Goal: Transaction & Acquisition: Book appointment/travel/reservation

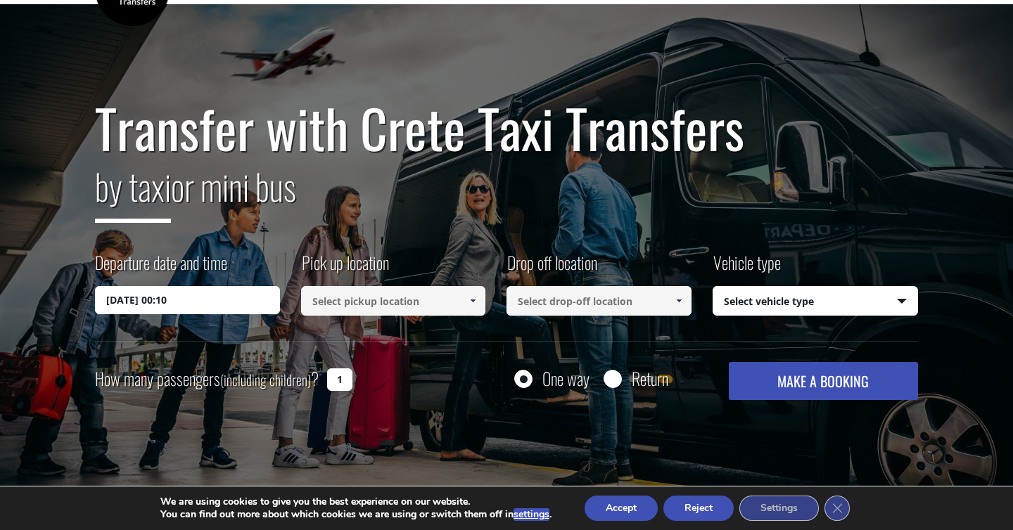
scroll to position [53, 0]
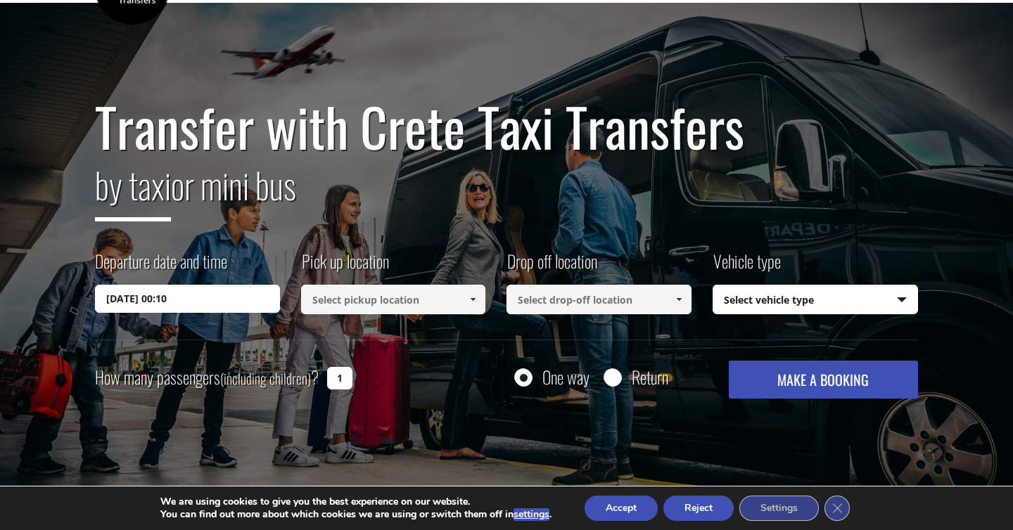
click at [392, 297] on input at bounding box center [393, 300] width 185 height 30
click at [475, 302] on span at bounding box center [472, 299] width 11 height 11
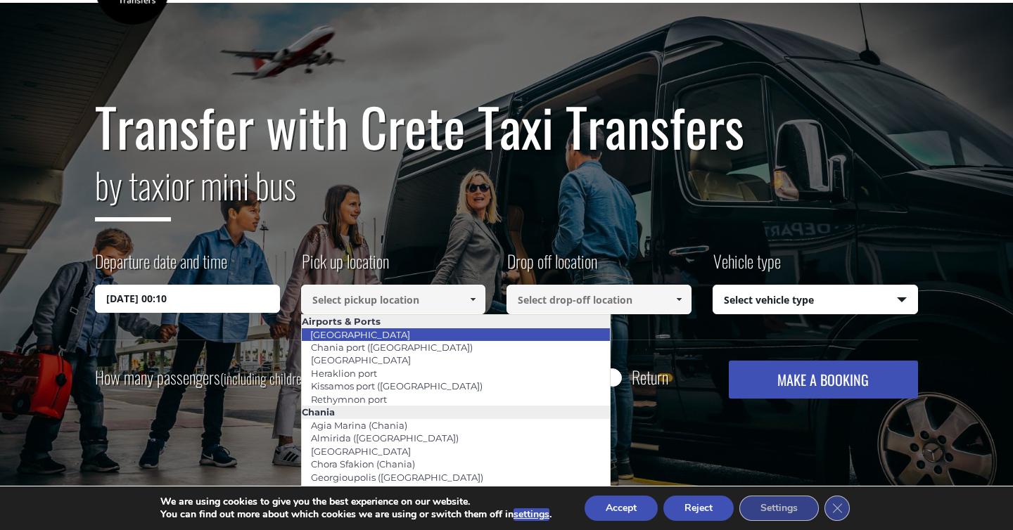
click at [399, 338] on li "[GEOGRAPHIC_DATA]" at bounding box center [456, 334] width 309 height 13
type input "[GEOGRAPHIC_DATA]"
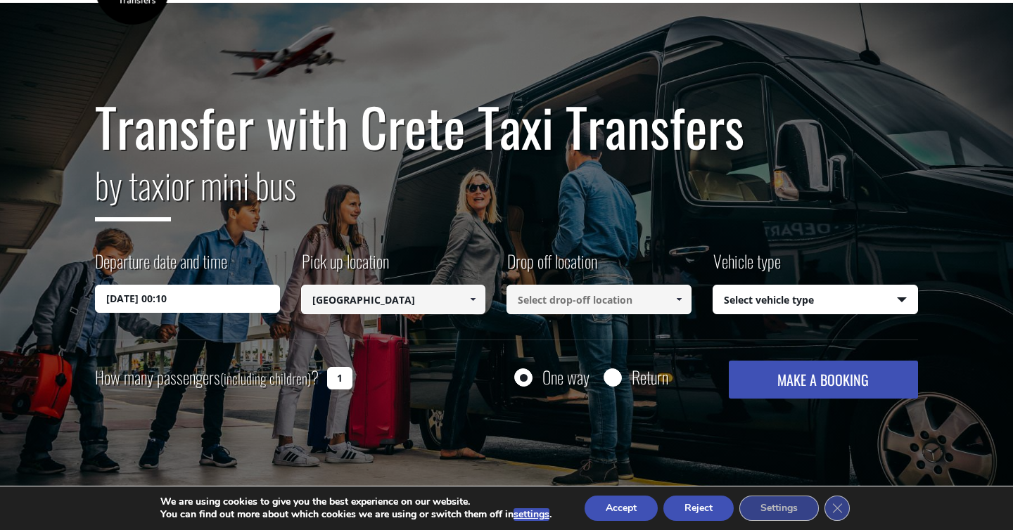
click at [584, 306] on input at bounding box center [598, 300] width 185 height 30
click at [561, 297] on input at bounding box center [598, 300] width 185 height 30
type input "[GEOGRAPHIC_DATA]"
click at [812, 307] on select "Select vehicle type Taxi (4 passengers) Mercedes E Class Mini Van (7 passengers…" at bounding box center [815, 301] width 205 height 30
select select "542"
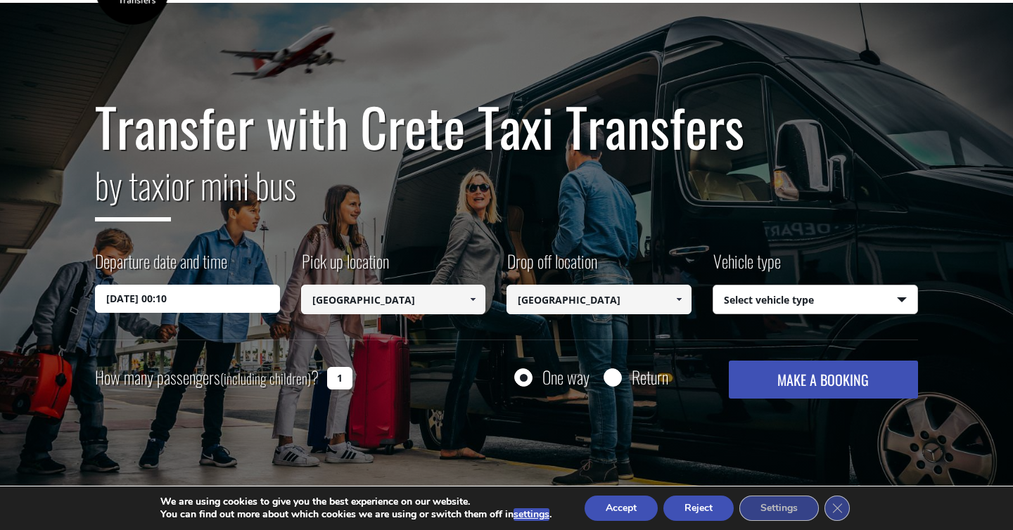
click at [713, 286] on select "Select vehicle type Taxi (4 passengers) Mercedes E Class Mini Van (7 passengers…" at bounding box center [815, 301] width 205 height 30
click at [346, 377] on input "1" at bounding box center [339, 378] width 25 height 23
type input "9"
click at [803, 391] on button "MAKE A BOOKING" at bounding box center [823, 380] width 189 height 38
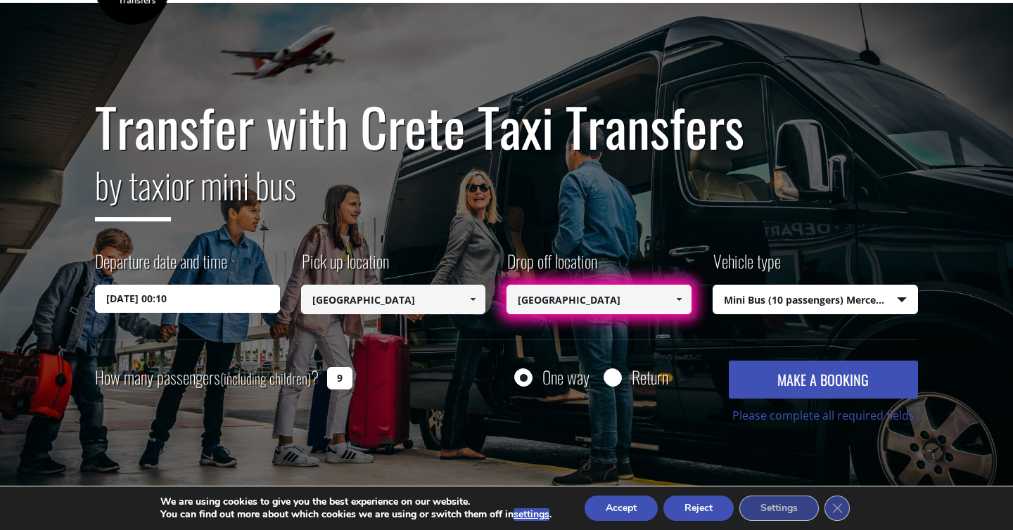
click at [674, 295] on span at bounding box center [678, 299] width 11 height 11
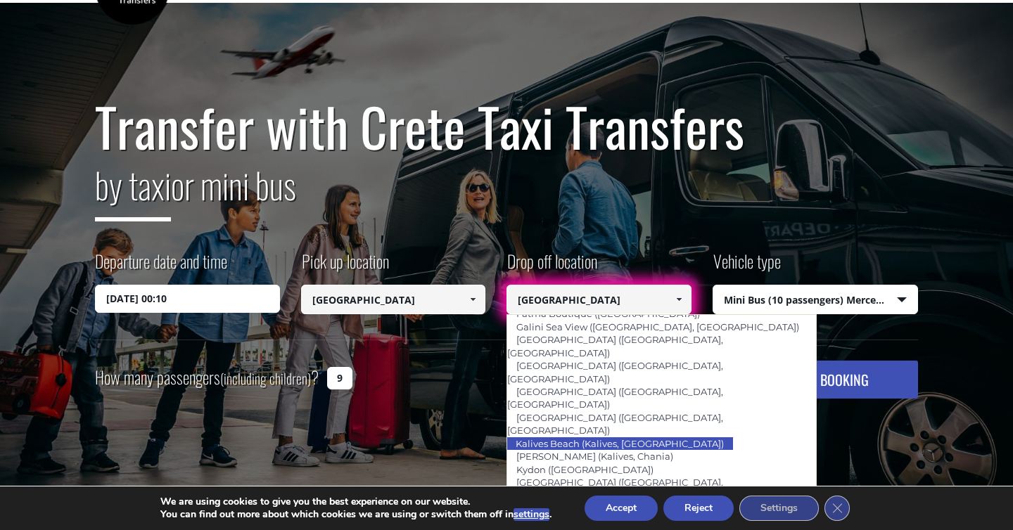
scroll to position [636, 0]
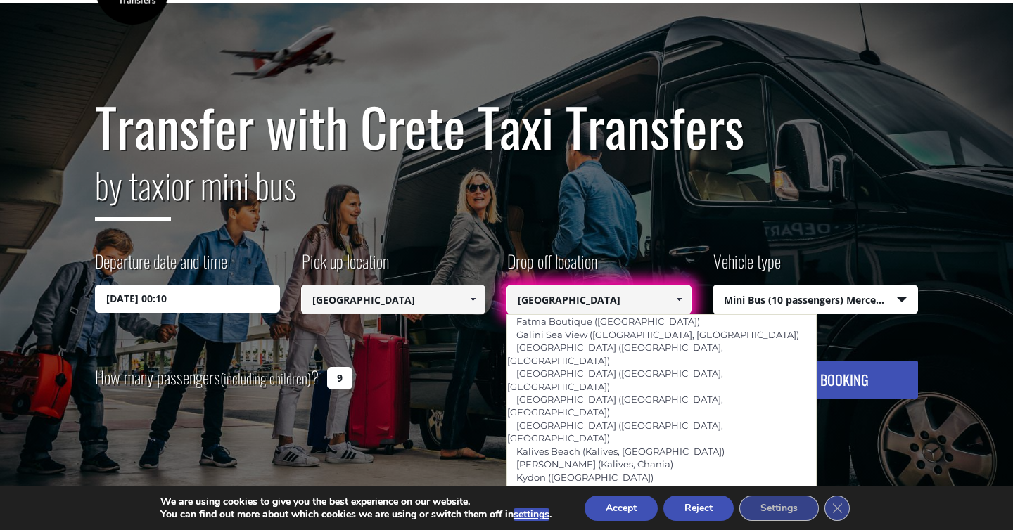
click at [629, 302] on input "[GEOGRAPHIC_DATA]" at bounding box center [598, 300] width 185 height 30
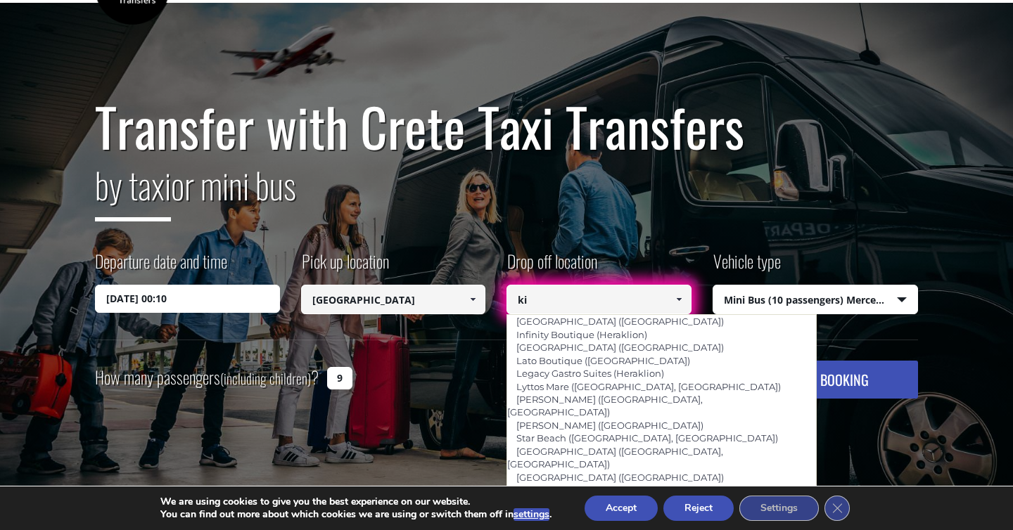
scroll to position [0, 0]
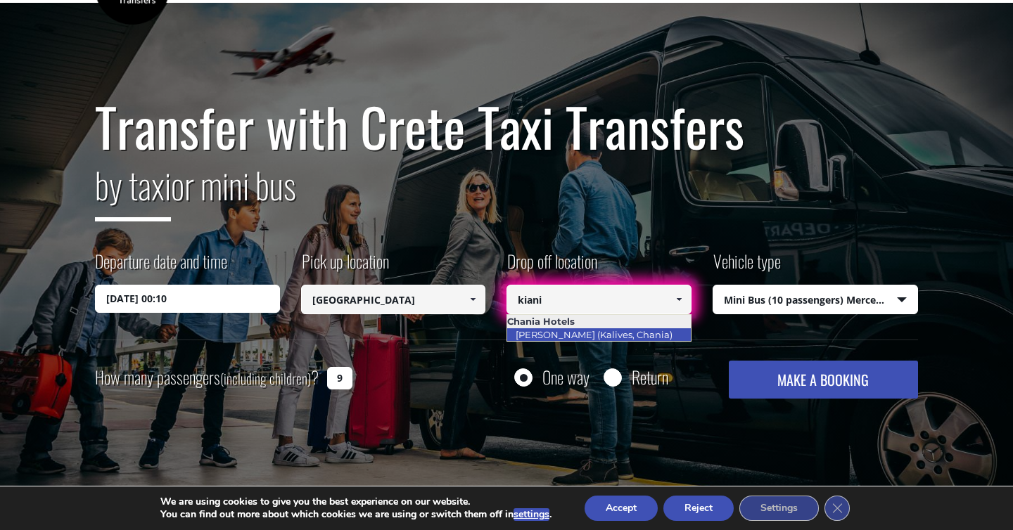
click at [602, 339] on link "[PERSON_NAME] (Kalives, Chania)" at bounding box center [593, 335] width 175 height 20
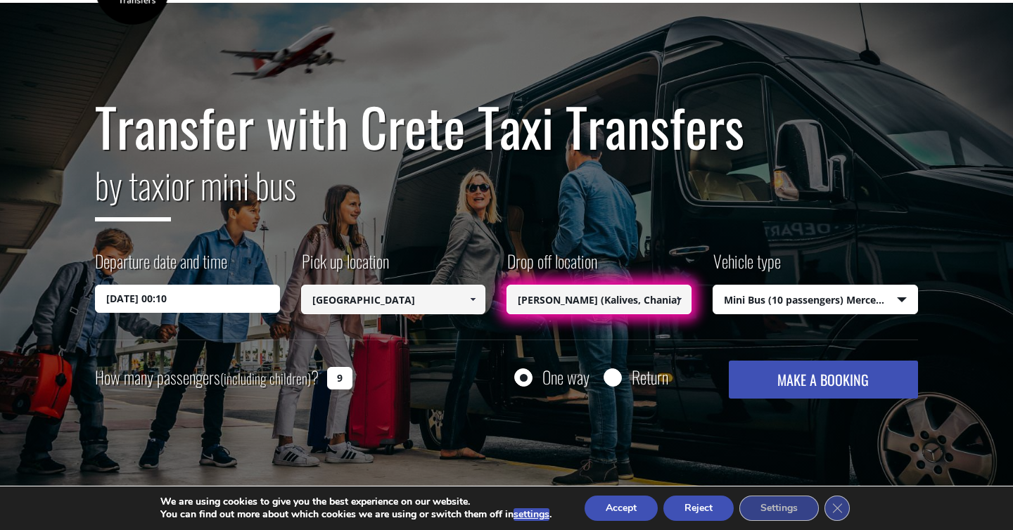
type input "[PERSON_NAME] (Kalives, Chania)"
click at [790, 379] on button "MAKE A BOOKING" at bounding box center [823, 380] width 189 height 38
